Goal: Task Accomplishment & Management: Manage account settings

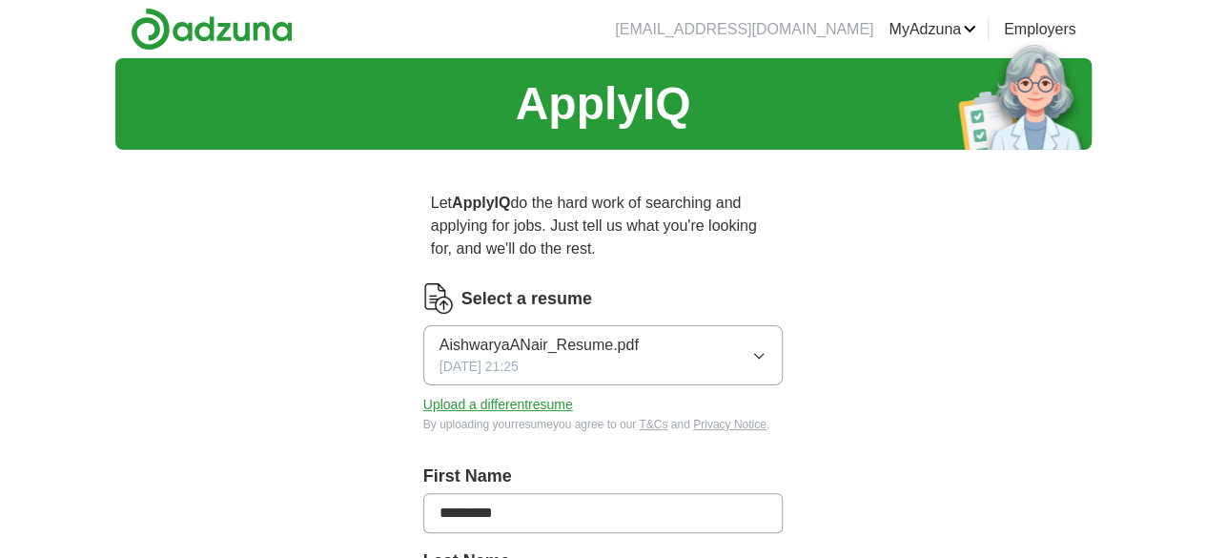
scroll to position [160, 0]
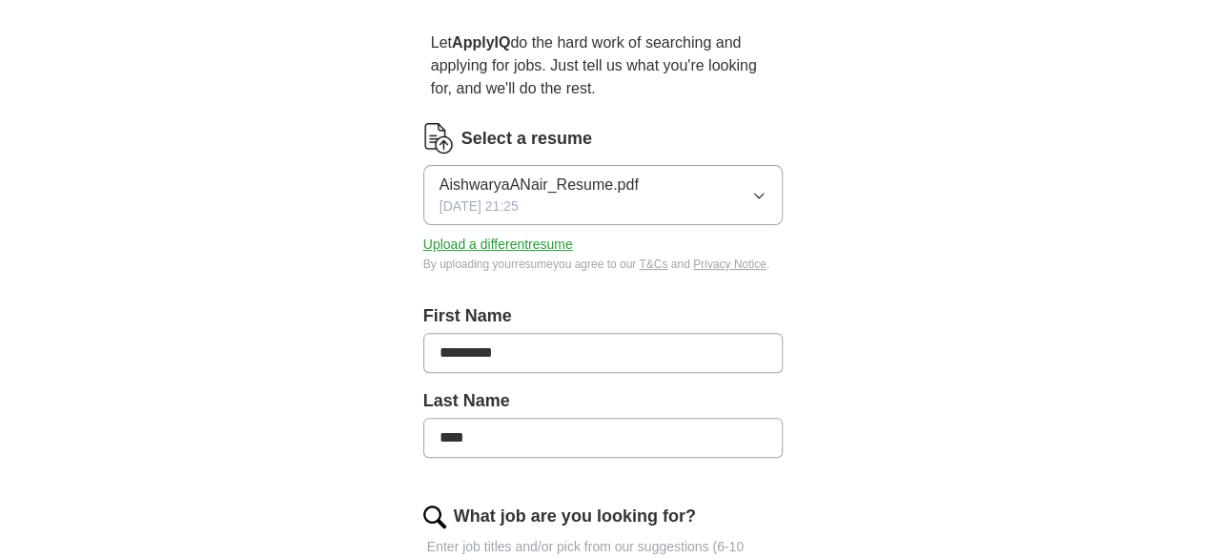
click at [467, 235] on button "Upload a different resume" at bounding box center [498, 245] width 150 height 20
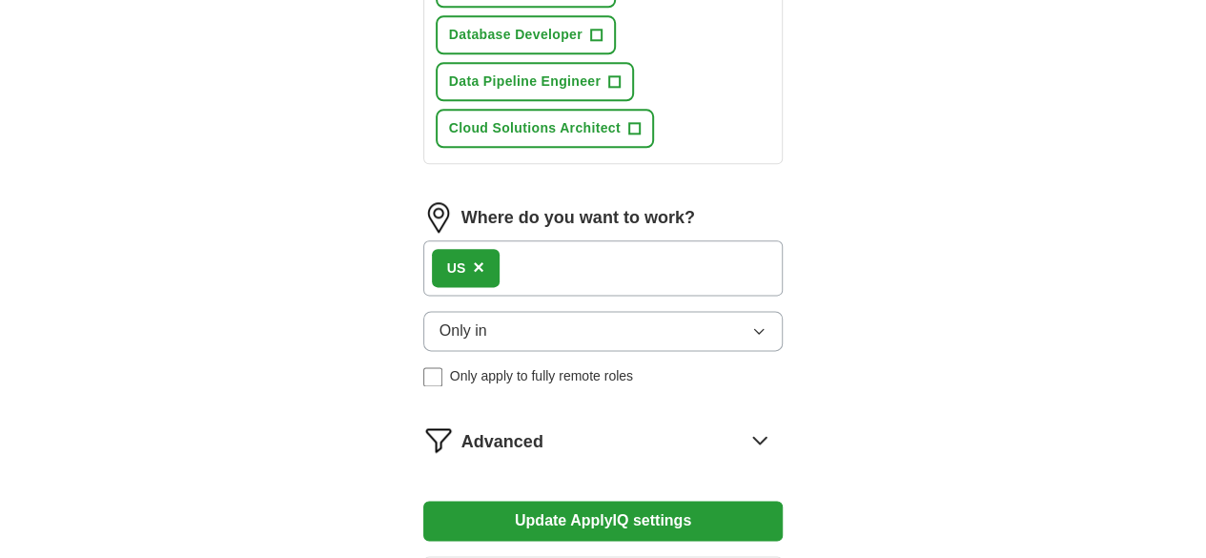
scroll to position [1079, 0]
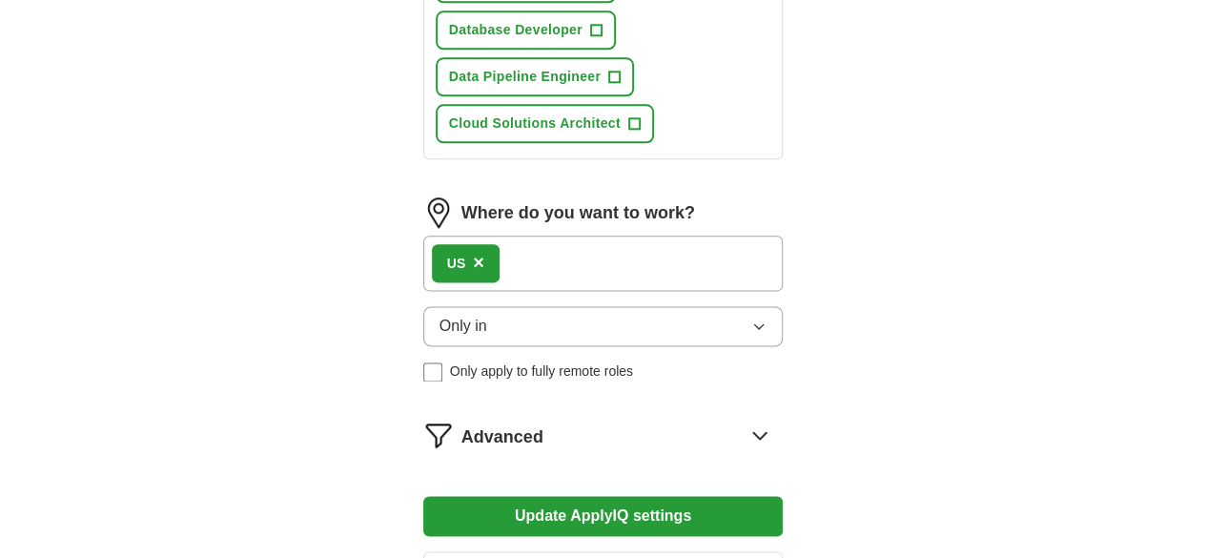
click at [462, 424] on span "Advanced" at bounding box center [503, 437] width 82 height 26
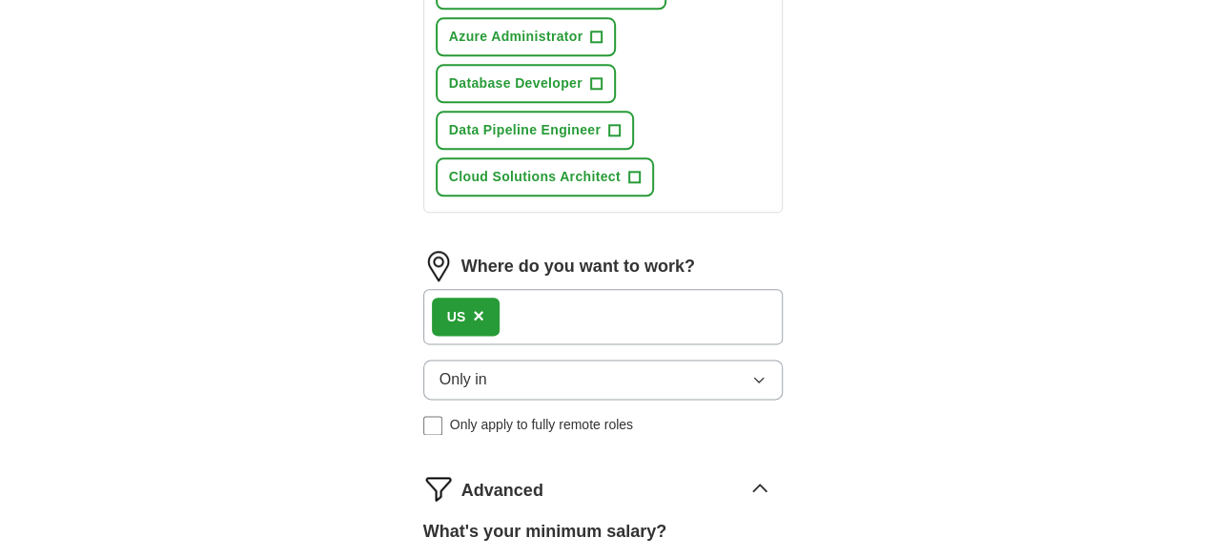
scroll to position [1336, 0]
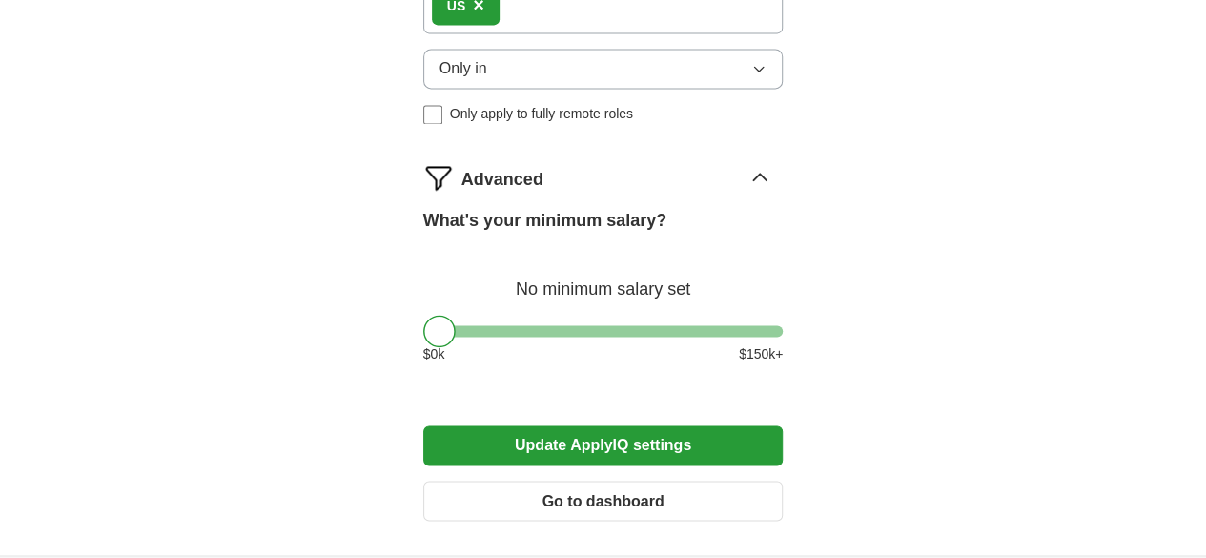
click at [525, 425] on button "Update ApplyIQ settings" at bounding box center [603, 445] width 361 height 40
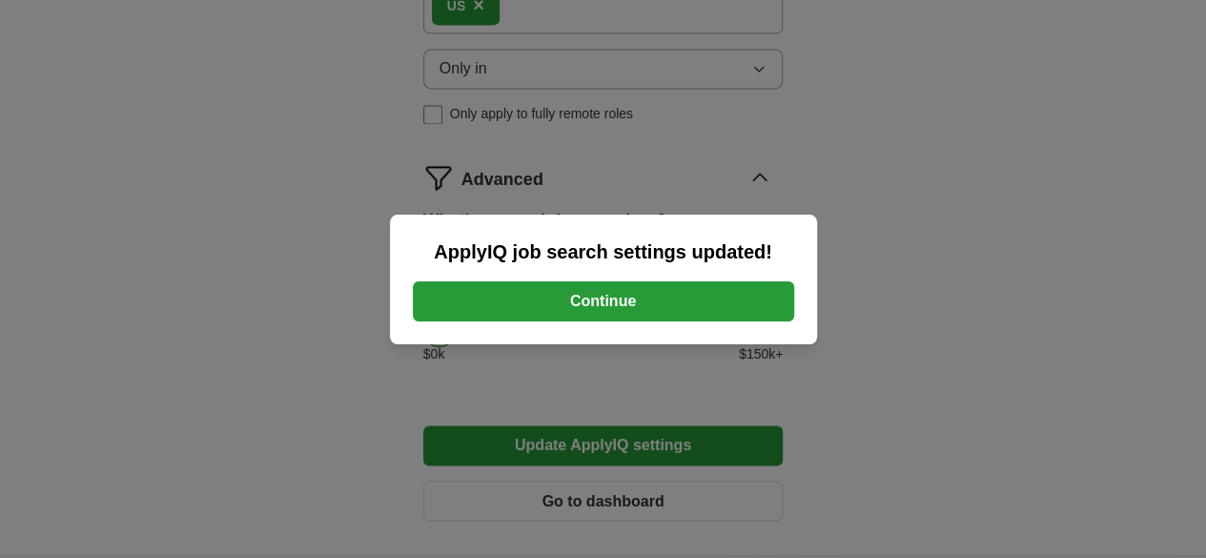
click at [692, 284] on button "Continue" at bounding box center [604, 301] width 382 height 40
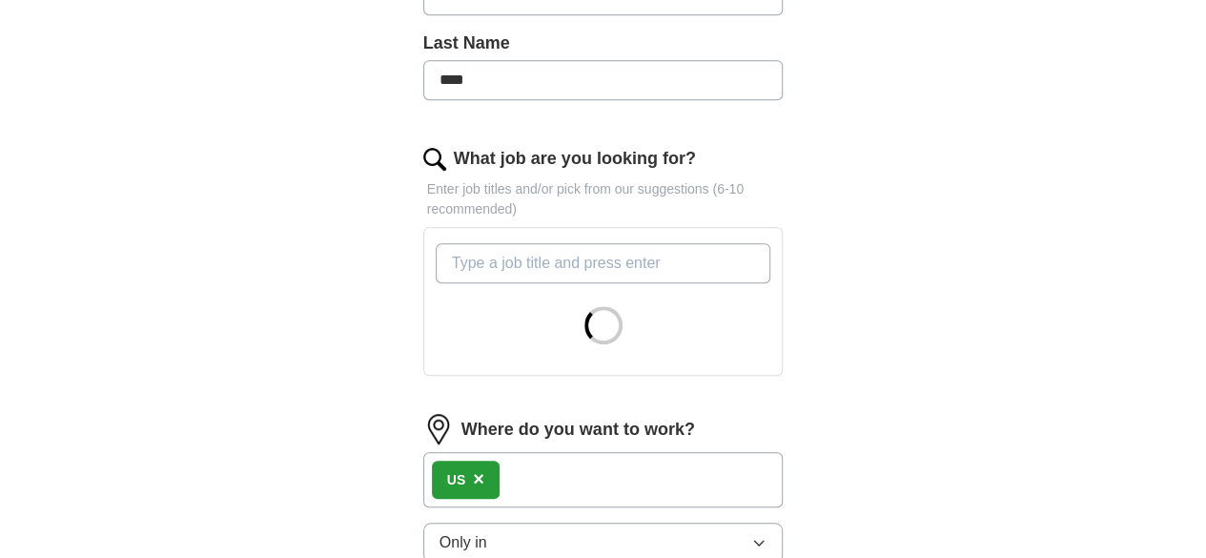
scroll to position [540, 0]
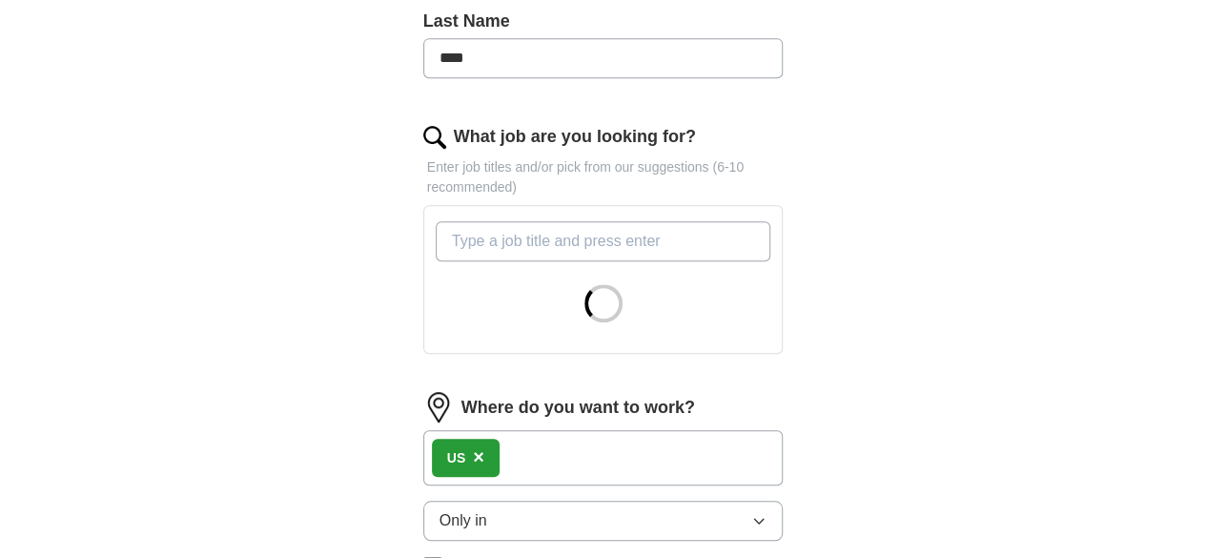
click at [727, 221] on input "What job are you looking for?" at bounding box center [604, 241] width 336 height 40
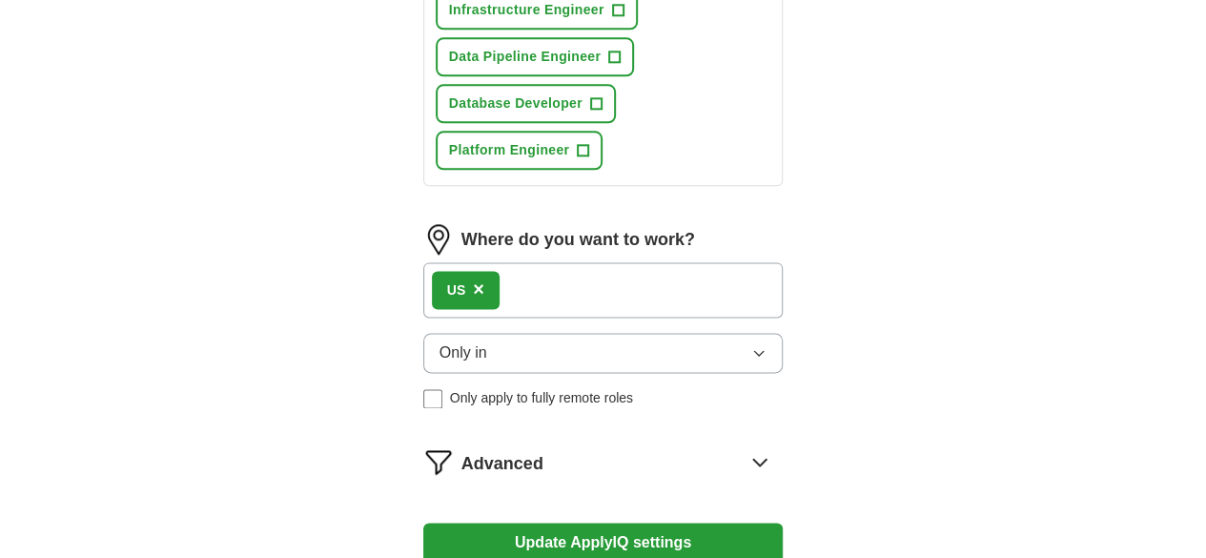
scroll to position [1149, 0]
